Goal: Task Accomplishment & Management: Use online tool/utility

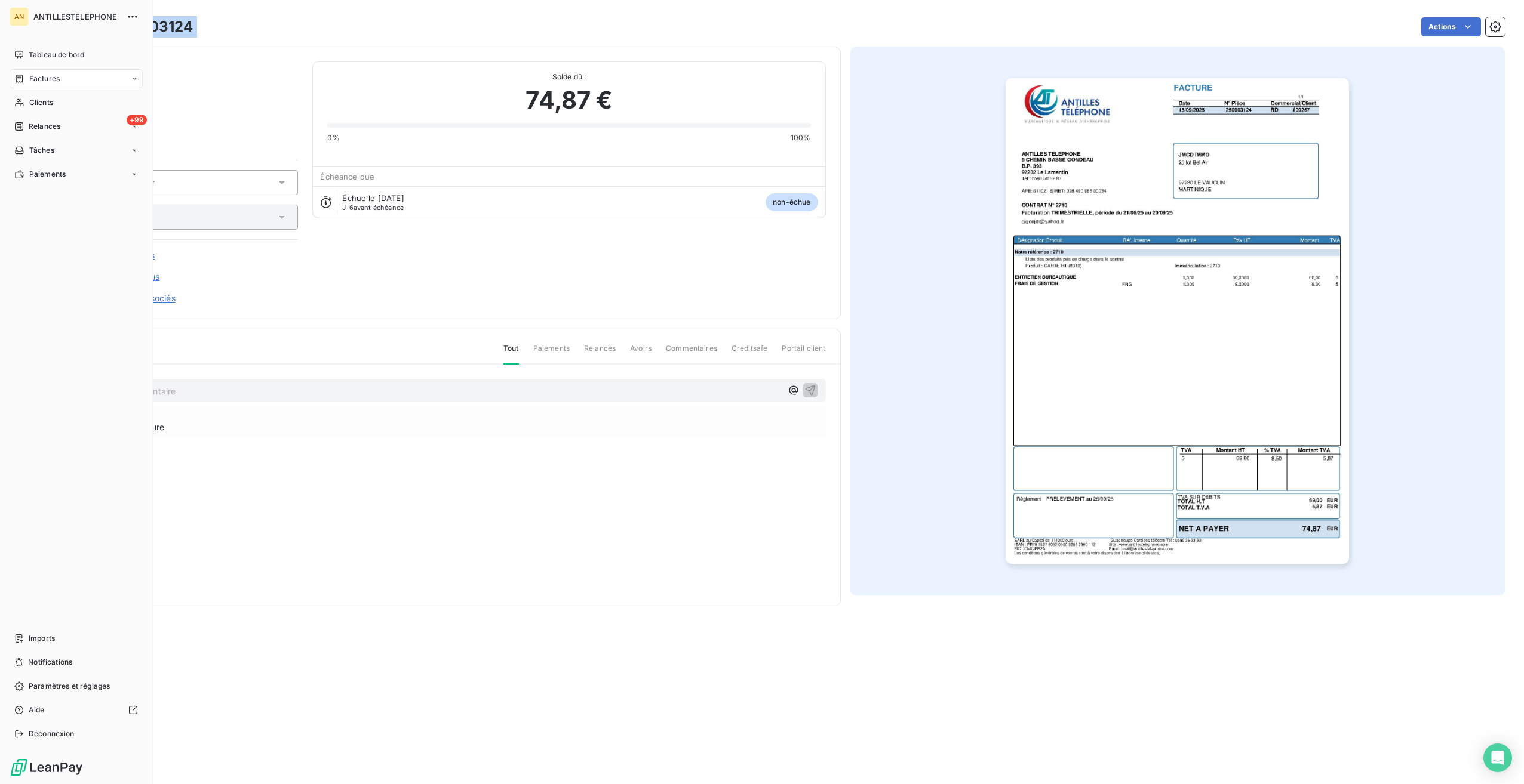
click at [29, 106] on span "Clients" at bounding box center [41, 102] width 24 height 10
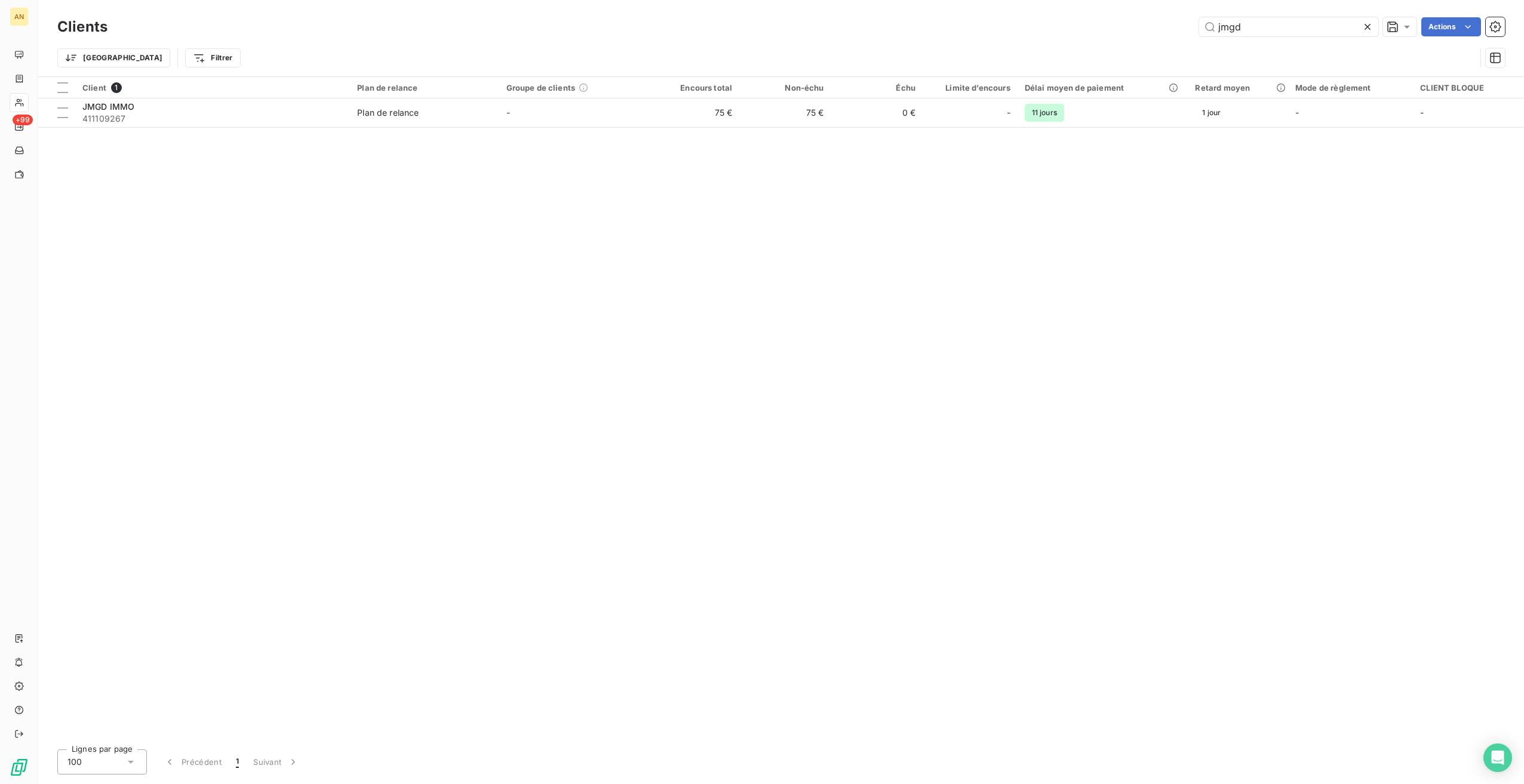
drag, startPoint x: 1253, startPoint y: 28, endPoint x: 1142, endPoint y: 25, distance: 111.0
click at [1142, 25] on div "jmgd Actions" at bounding box center [813, 27] width 1383 height 19
type input "FERNAN"
click at [150, 138] on span "DOCTEUR [PERSON_NAME]" at bounding box center [138, 135] width 113 height 10
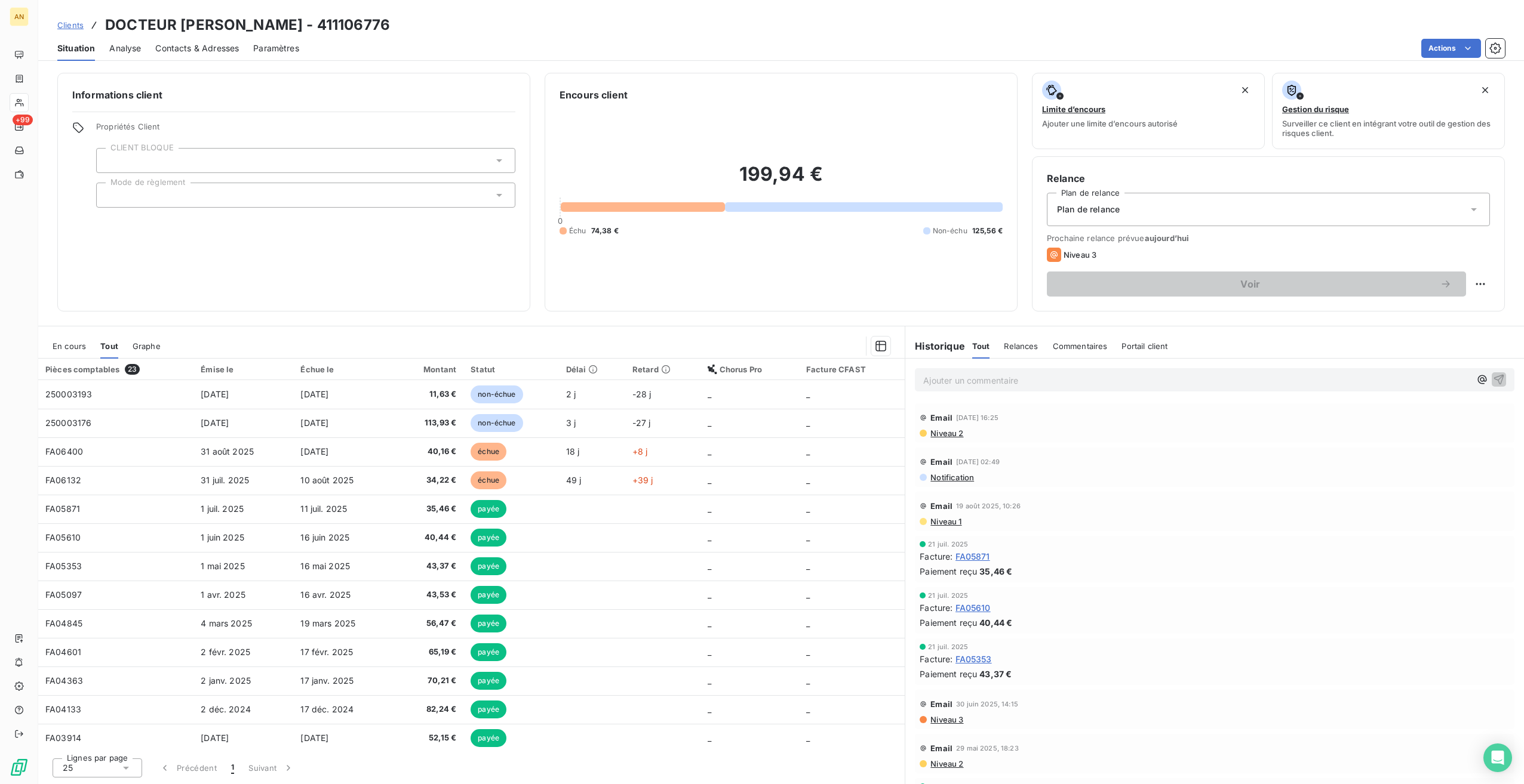
click at [440, 385] on td "11,63 €" at bounding box center [429, 394] width 69 height 28
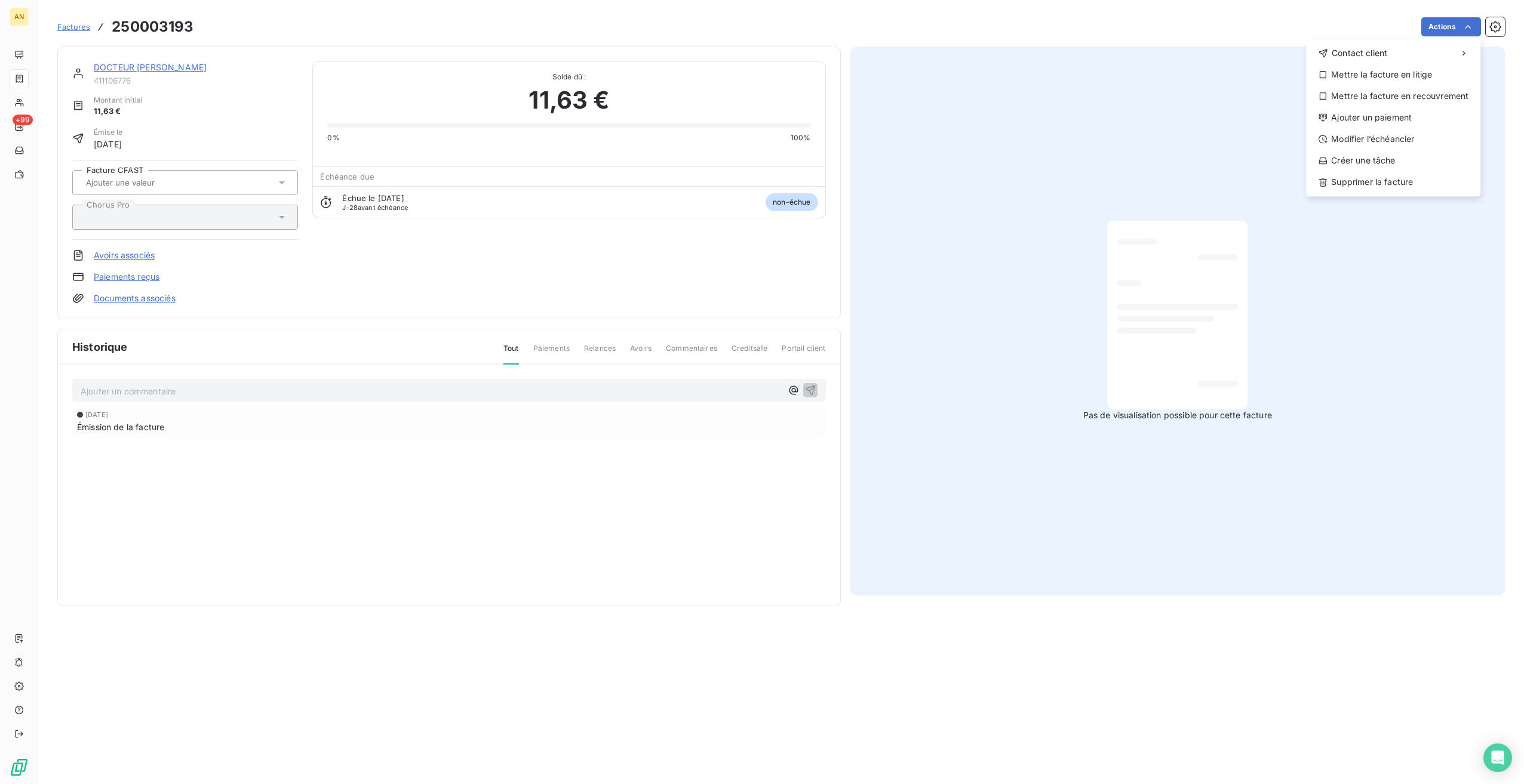
click at [1456, 29] on html "AN +99 Factures 250003193 Actions Contact client Mettre la facture en litige Me…" at bounding box center [762, 392] width 1524 height 784
click at [1378, 117] on div "Ajouter un paiement" at bounding box center [1393, 118] width 165 height 19
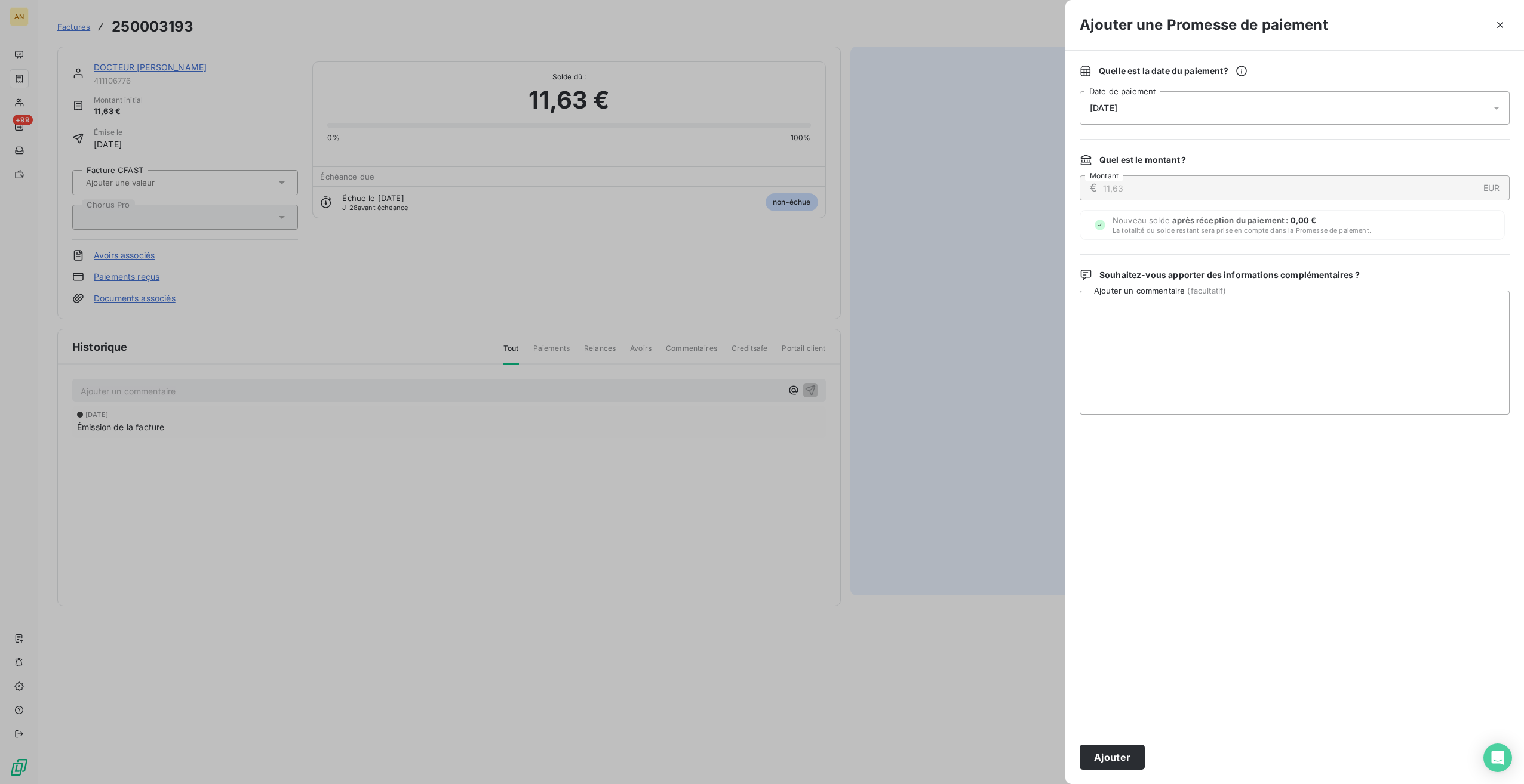
click at [1123, 760] on button "Ajouter" at bounding box center [1112, 758] width 65 height 25
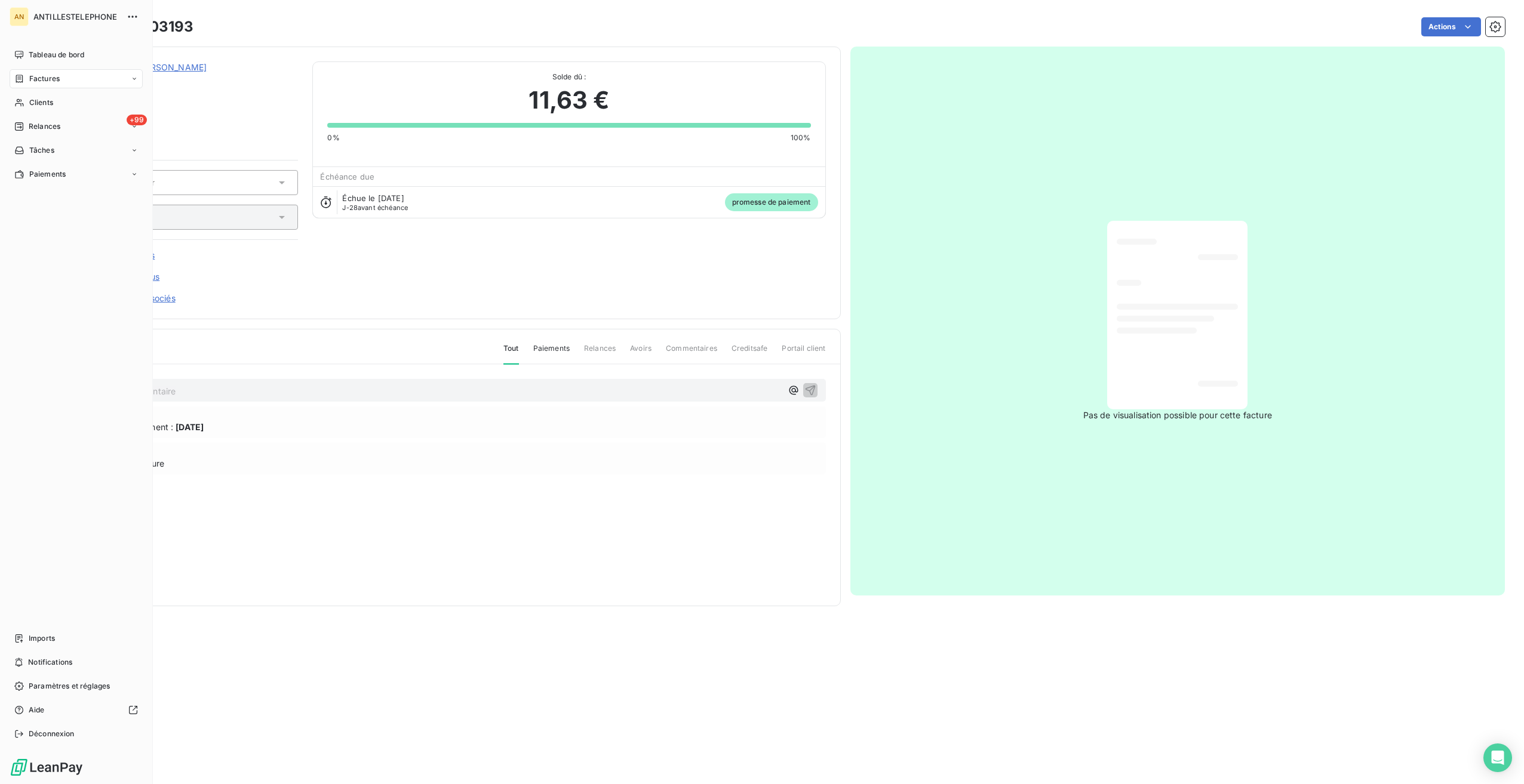
click at [22, 103] on icon at bounding box center [19, 102] width 10 height 10
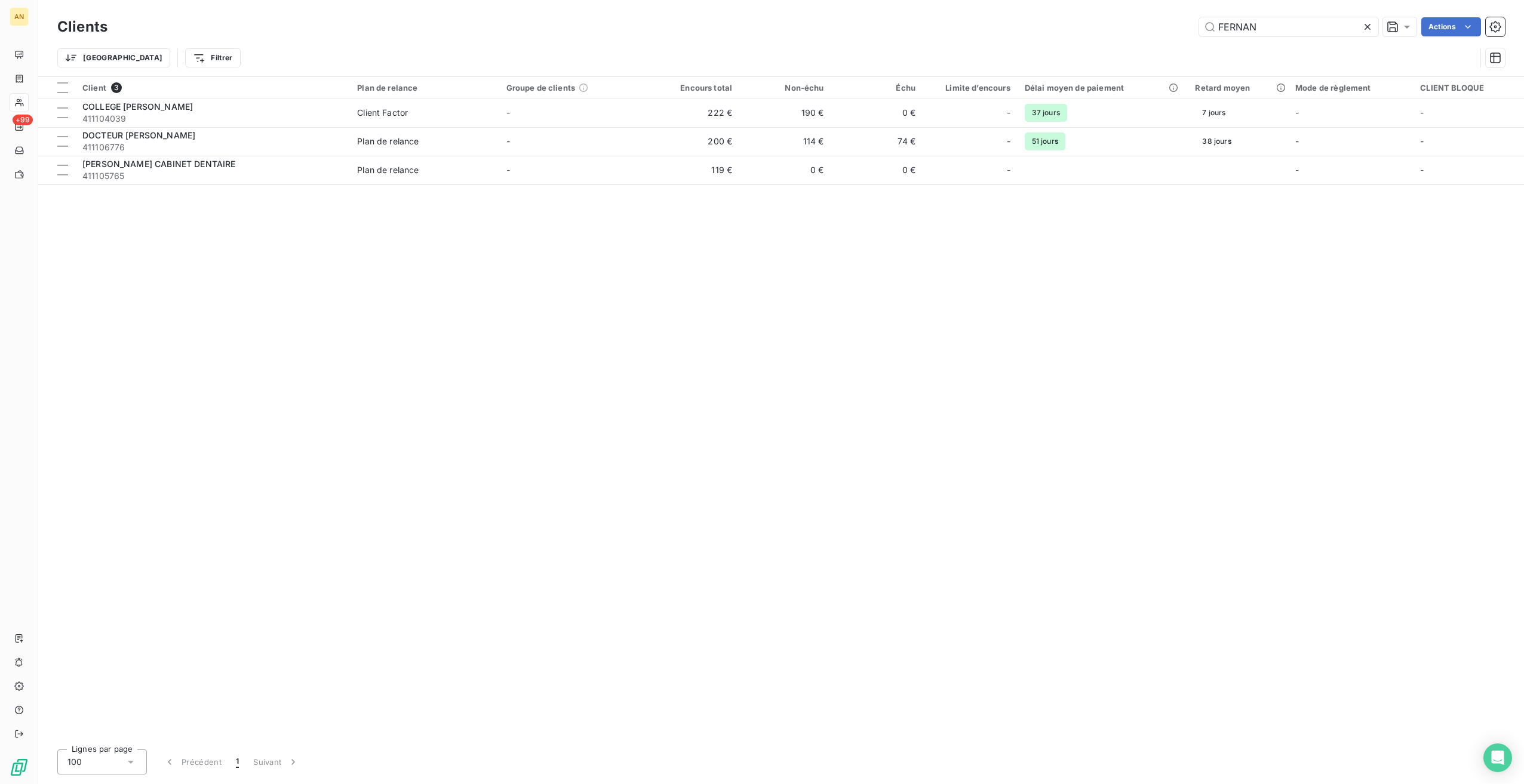
drag, startPoint x: 1277, startPoint y: 28, endPoint x: 1101, endPoint y: 19, distance: 176.2
click at [1109, 20] on div "FERNAN Actions" at bounding box center [813, 27] width 1383 height 19
type input "BAMB"
click at [197, 111] on div "BAMBOUNO PIZZA" at bounding box center [212, 107] width 261 height 12
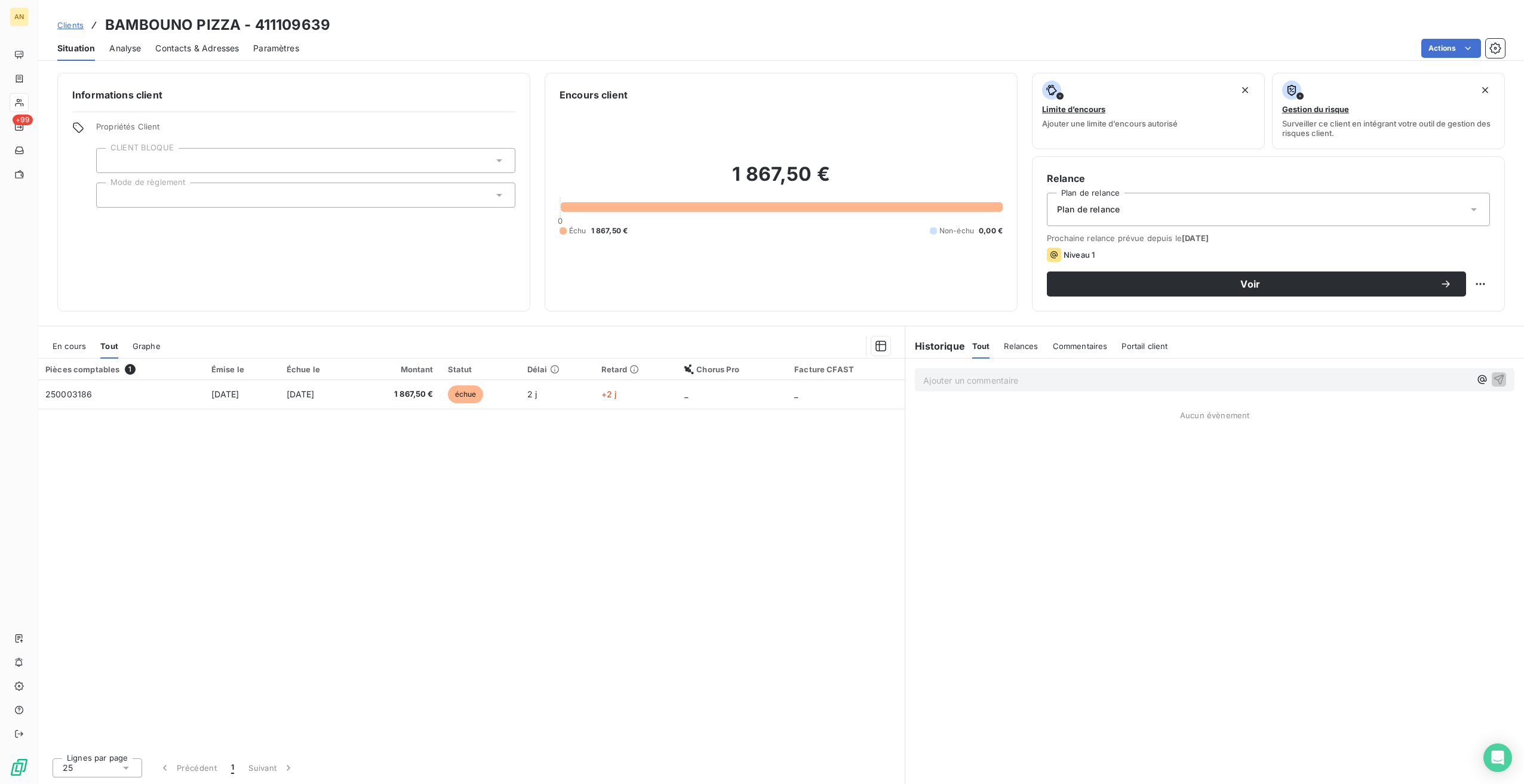
click at [308, 400] on td "[DATE]" at bounding box center [318, 394] width 76 height 28
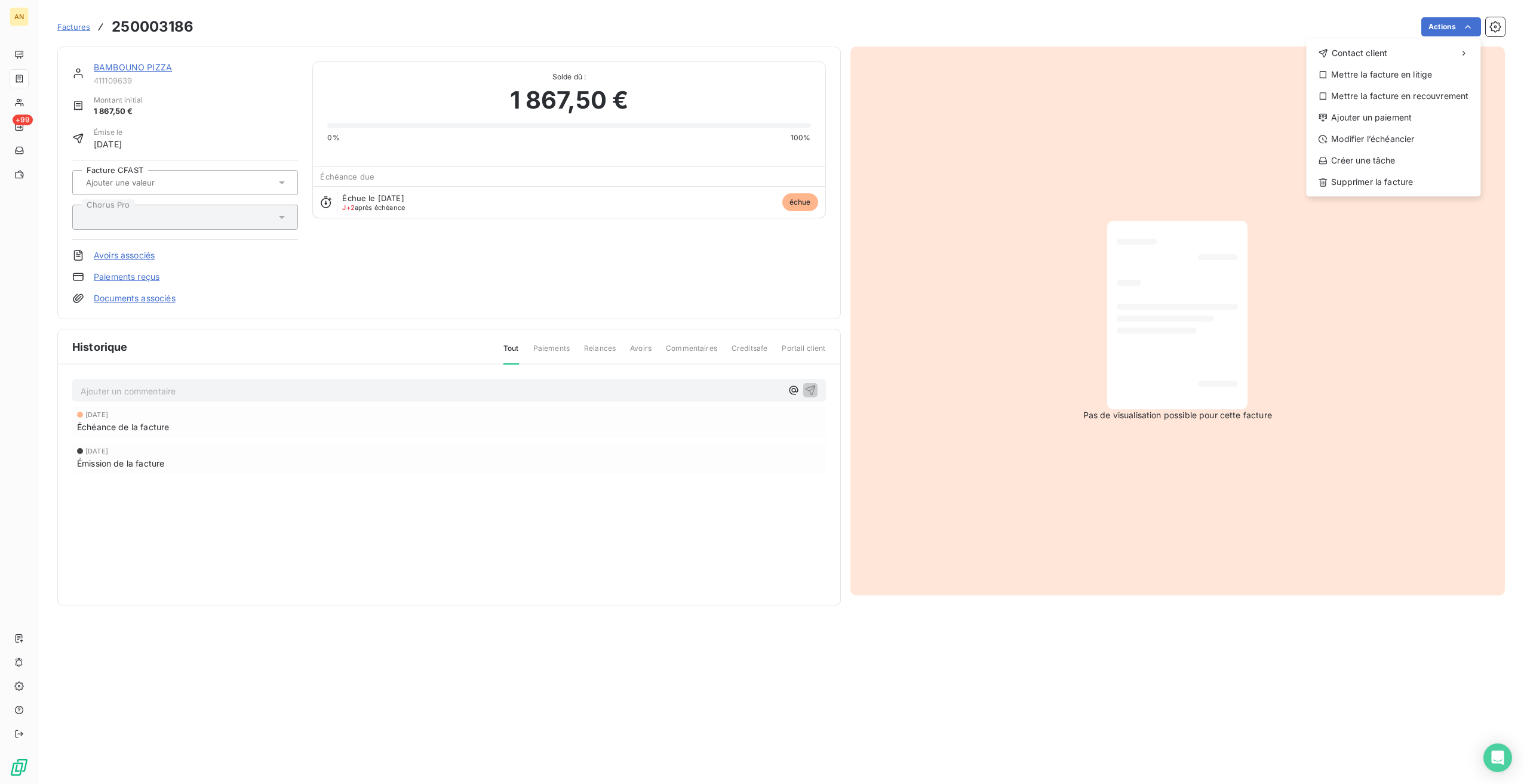
click at [1458, 22] on html "AN +99 Factures 250003186 Actions Contact client Mettre la facture en litige Me…" at bounding box center [762, 392] width 1524 height 784
click at [1382, 111] on div "Ajouter un paiement" at bounding box center [1393, 118] width 165 height 19
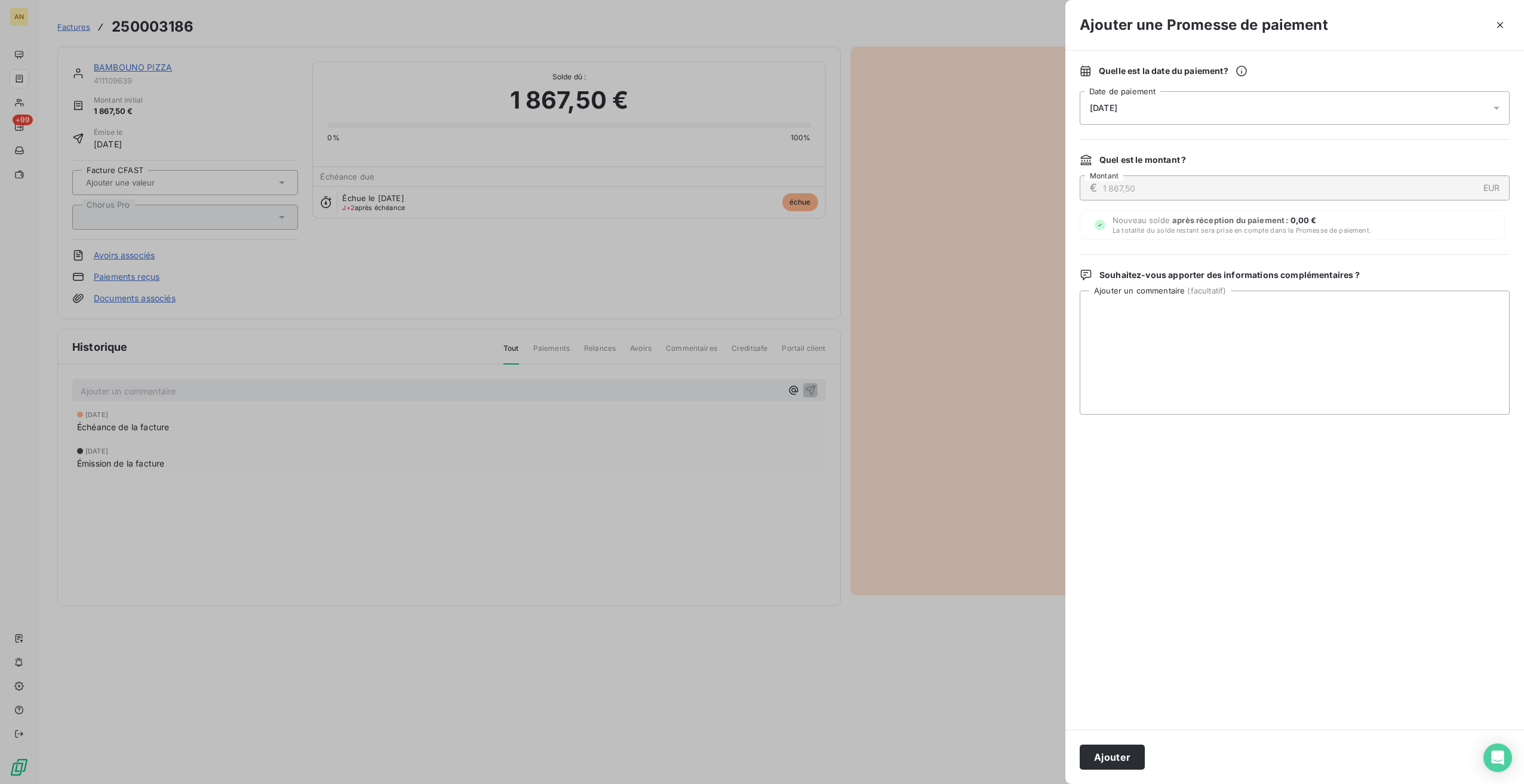
click at [1118, 754] on button "Ajouter" at bounding box center [1112, 758] width 65 height 25
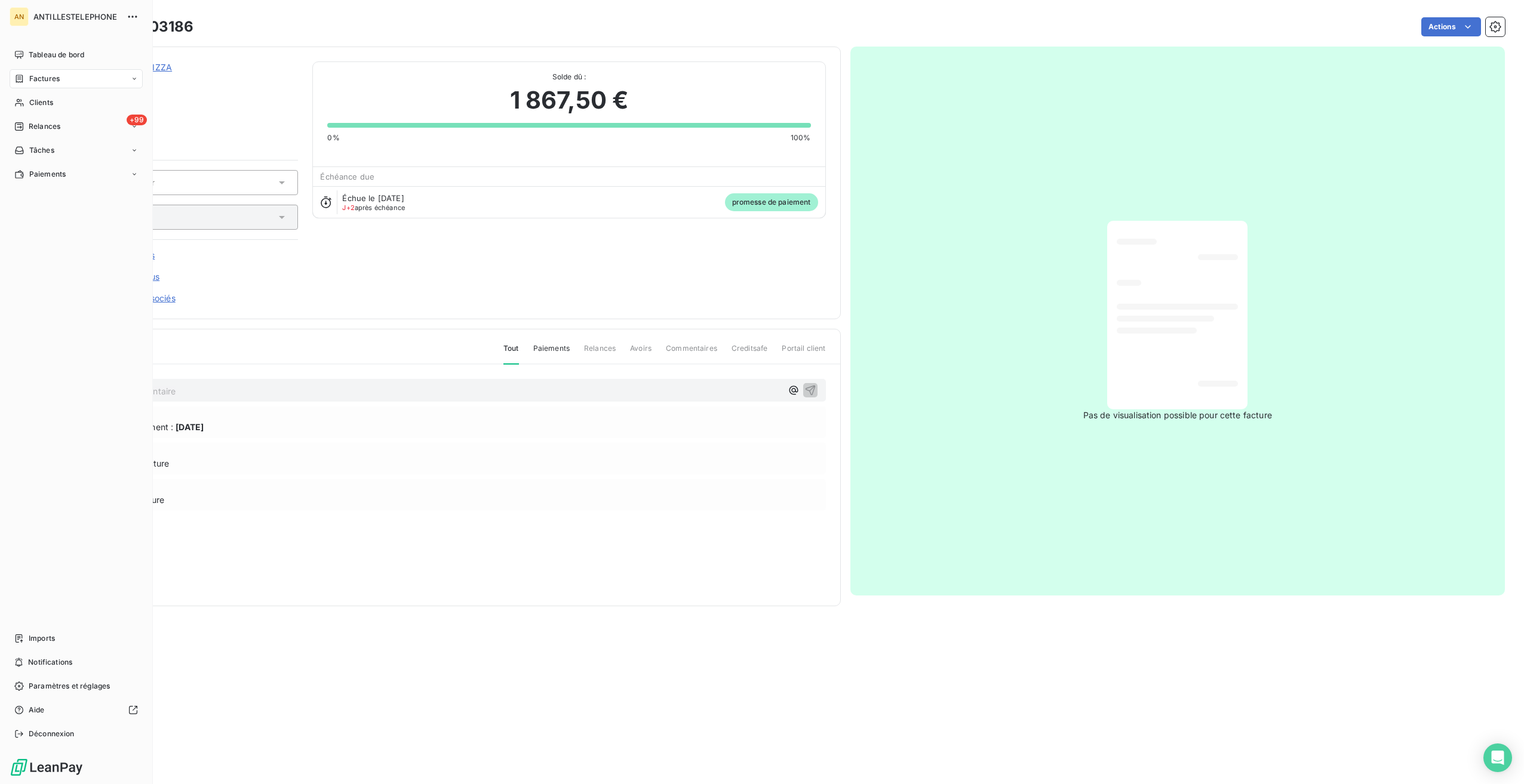
click at [45, 104] on span "Clients" at bounding box center [41, 102] width 24 height 10
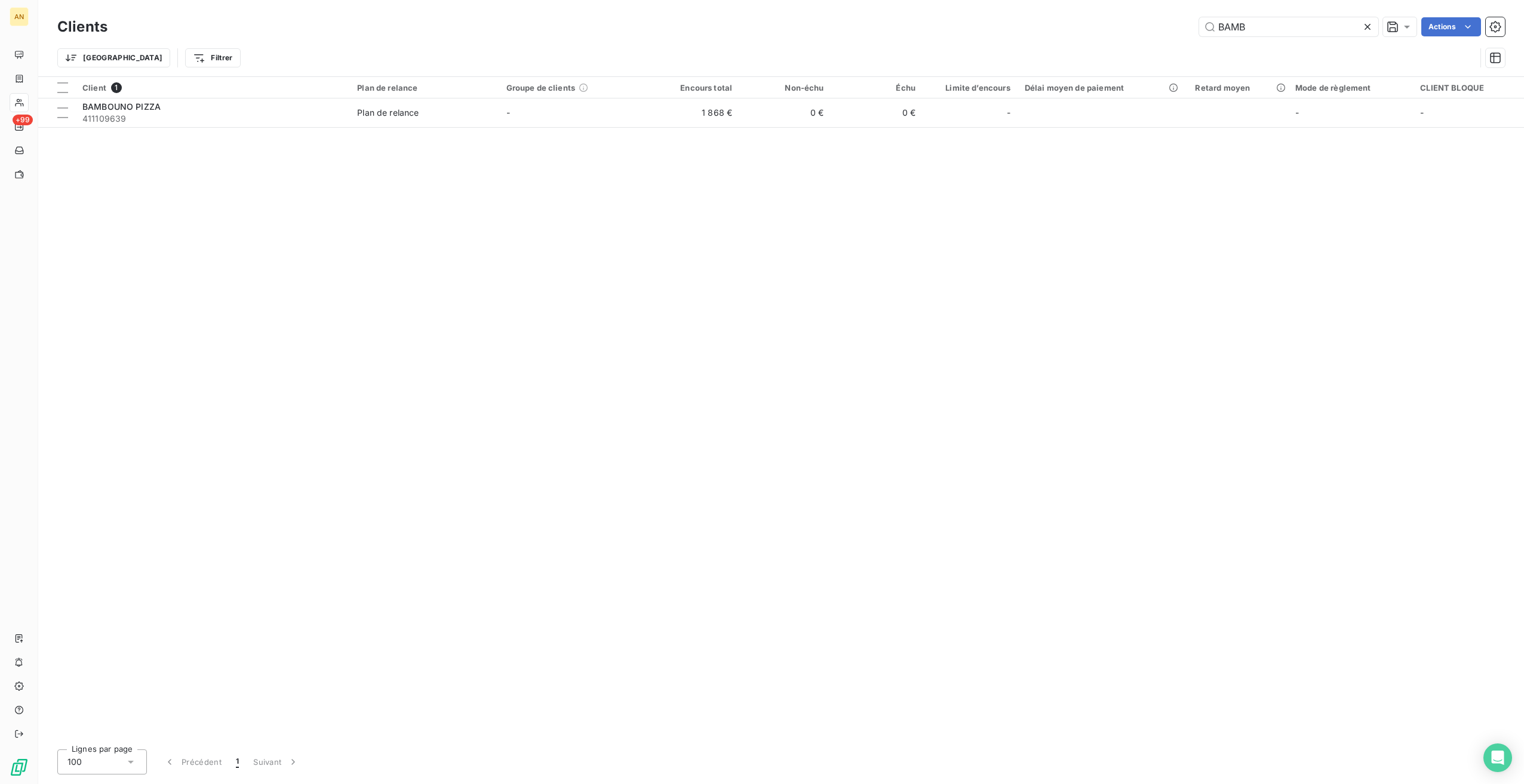
click at [1366, 28] on icon at bounding box center [1368, 27] width 12 height 12
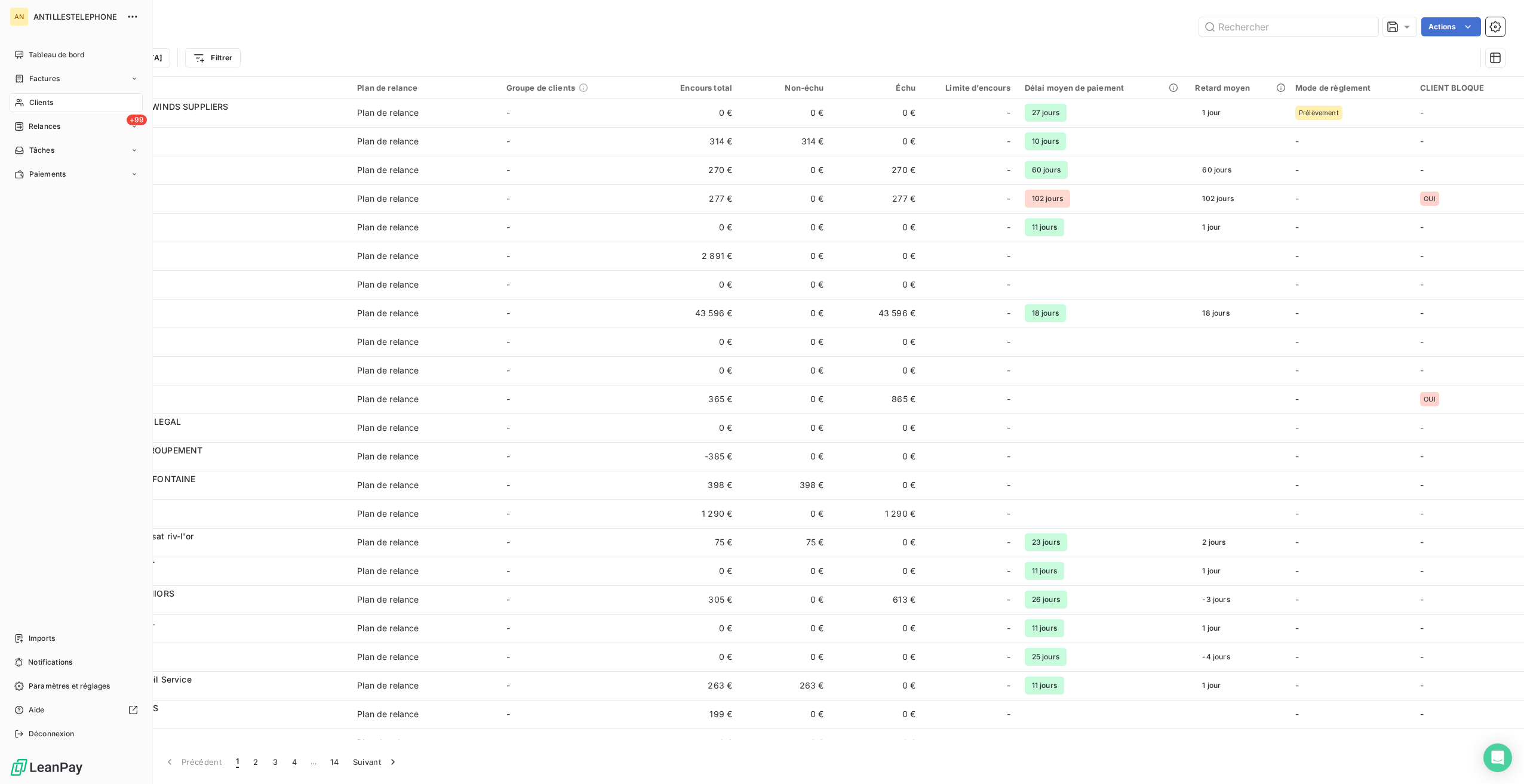
click at [56, 108] on div "Clients" at bounding box center [76, 103] width 133 height 19
click at [61, 46] on div "Tableau de bord" at bounding box center [76, 55] width 133 height 19
